Goal: Information Seeking & Learning: Learn about a topic

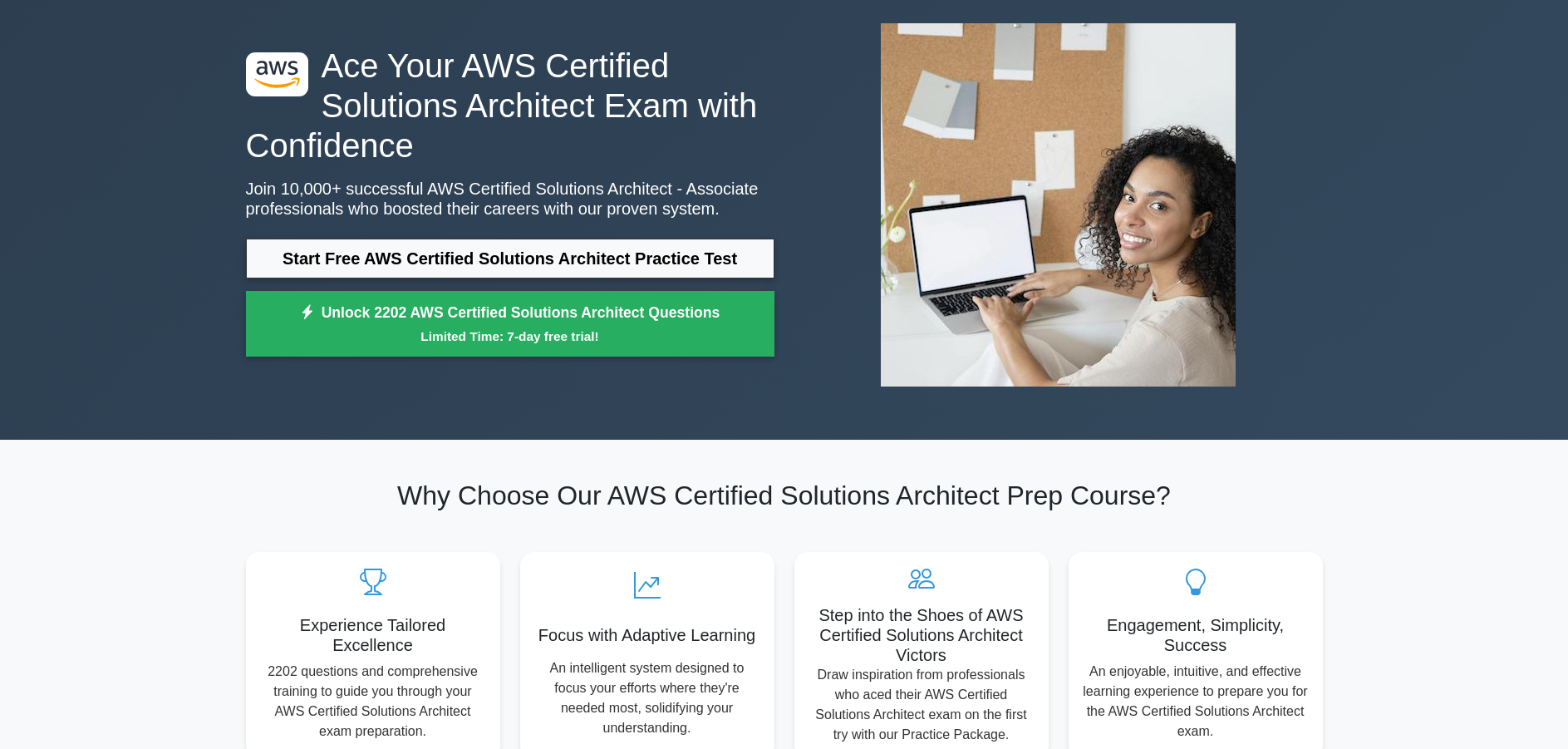
click at [674, 252] on link "Start Free AWS Certified Solutions Architect Practice Test" at bounding box center [509, 259] width 528 height 40
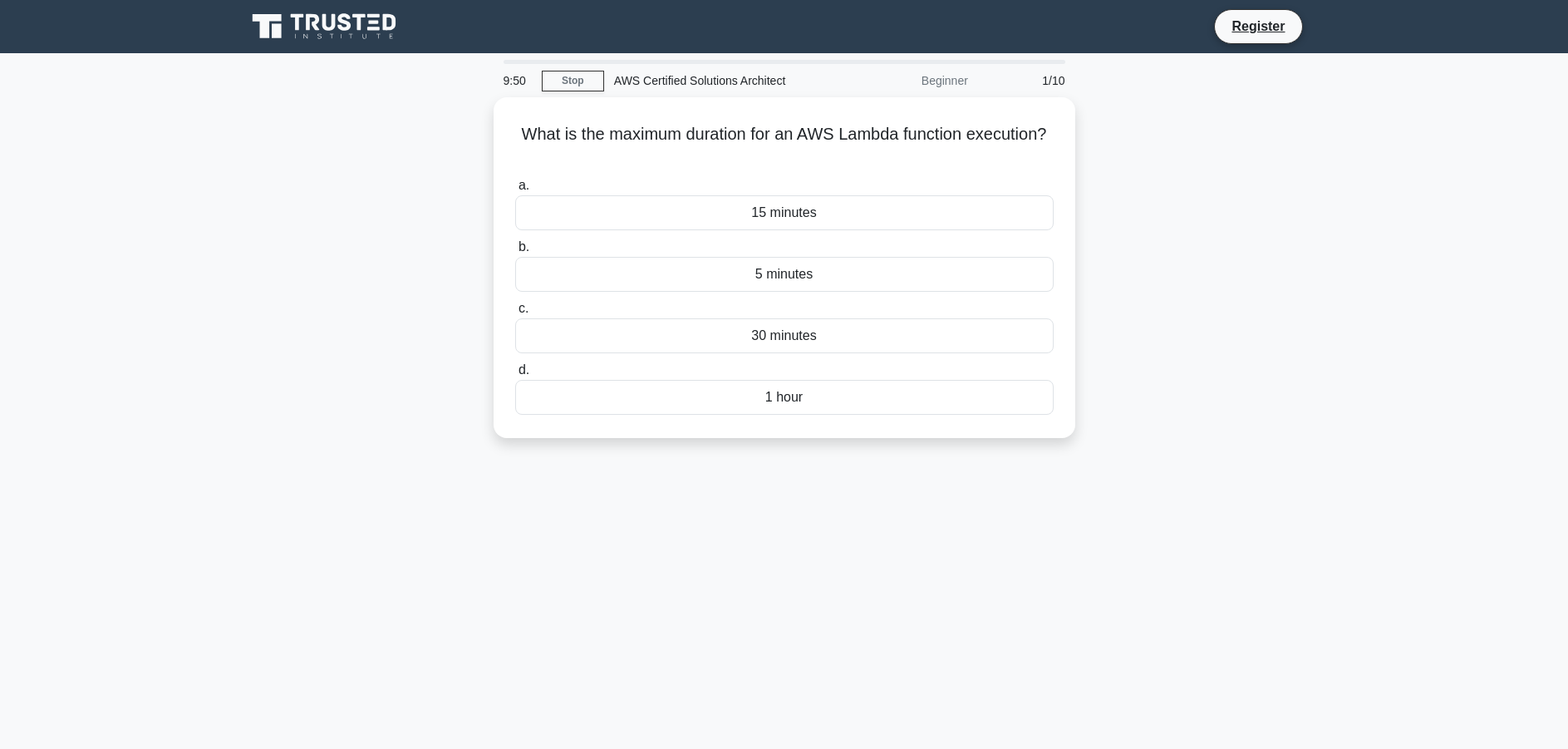
click at [947, 82] on div "Beginner" at bounding box center [905, 80] width 145 height 33
click at [740, 84] on div "AWS Certified Solutions Architect" at bounding box center [718, 80] width 228 height 33
click at [575, 84] on link "Stop" at bounding box center [573, 81] width 63 height 21
